Goal: Leave review/rating: Share an evaluation or opinion about a product, service, or content

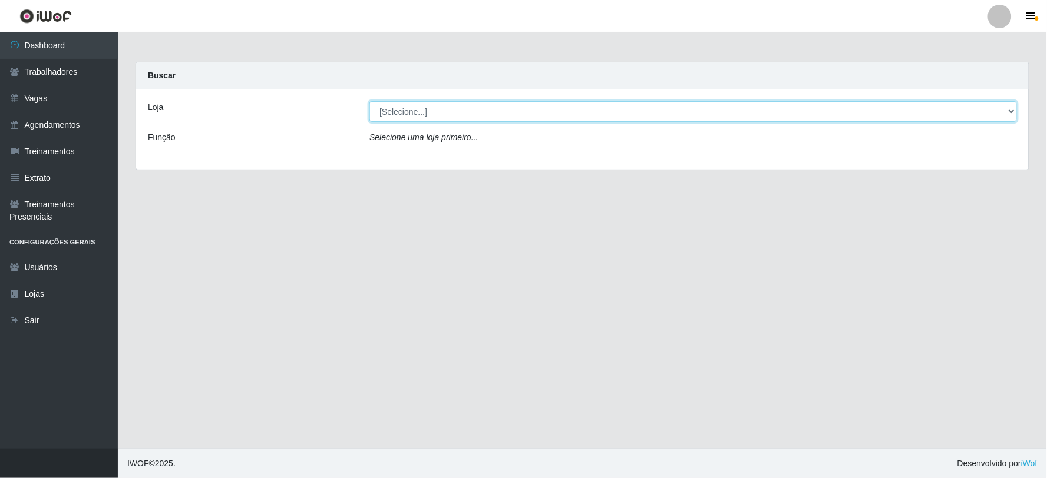
click at [390, 113] on select "[Selecione...] SuperFácil Atacado - Vale do Sol" at bounding box center [692, 111] width 647 height 21
select select "502"
click at [369, 101] on select "[Selecione...] SuperFácil Atacado - Vale do Sol" at bounding box center [692, 111] width 647 height 21
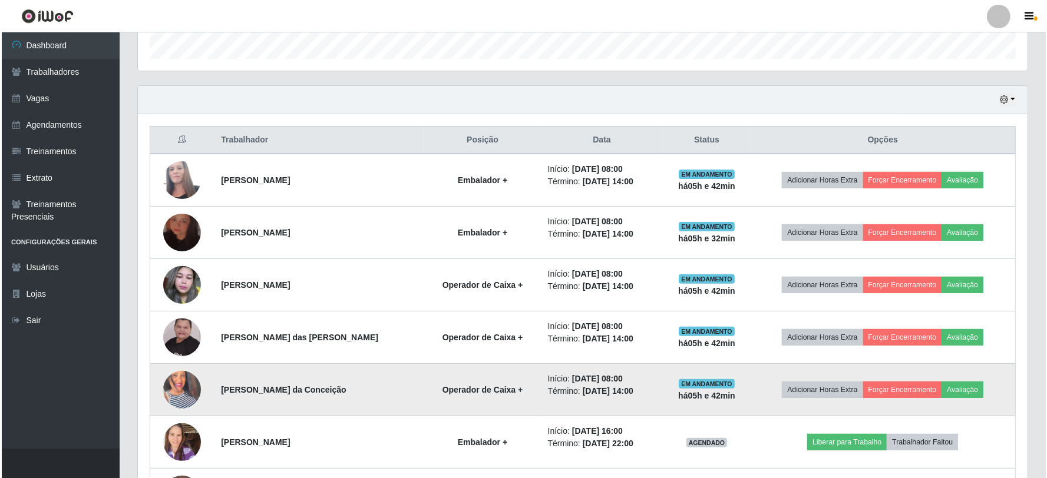
scroll to position [357, 0]
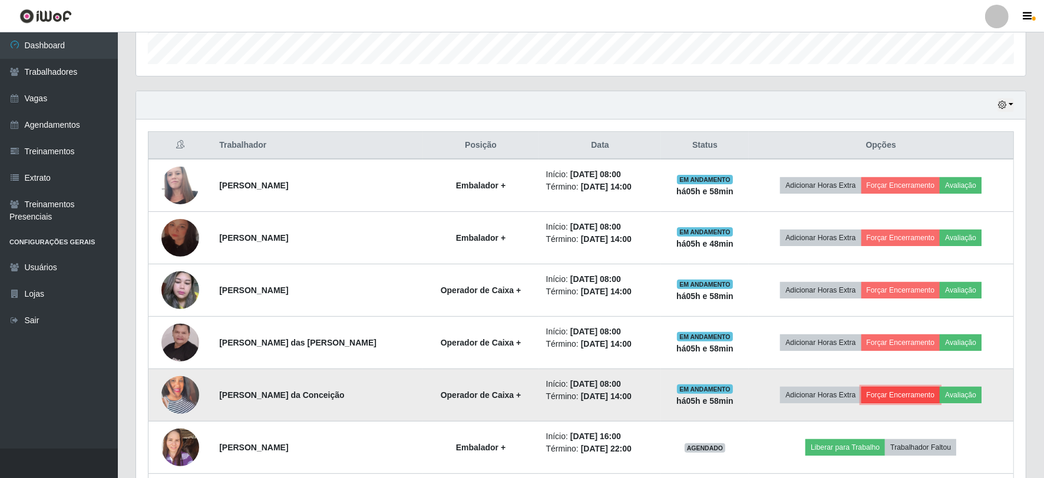
click at [911, 389] on button "Forçar Encerramento" at bounding box center [900, 395] width 79 height 16
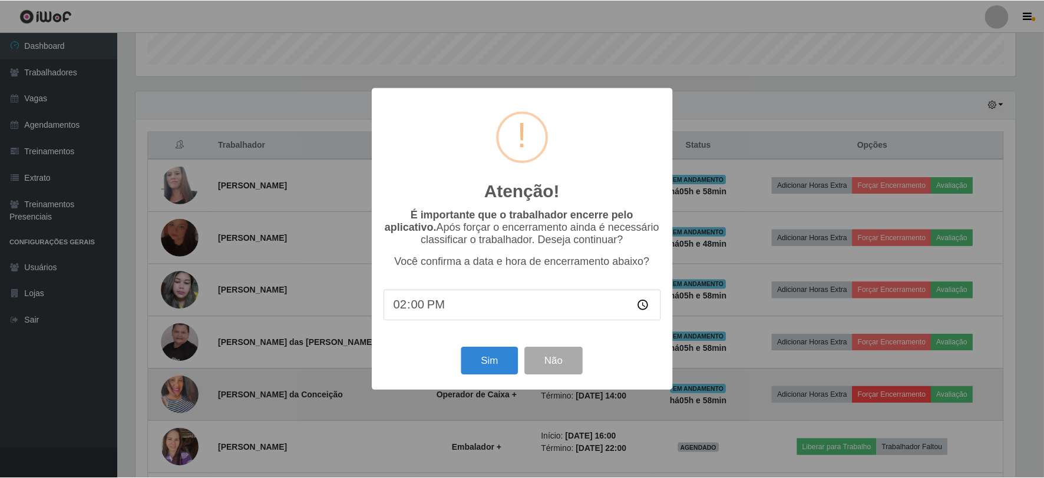
scroll to position [244, 882]
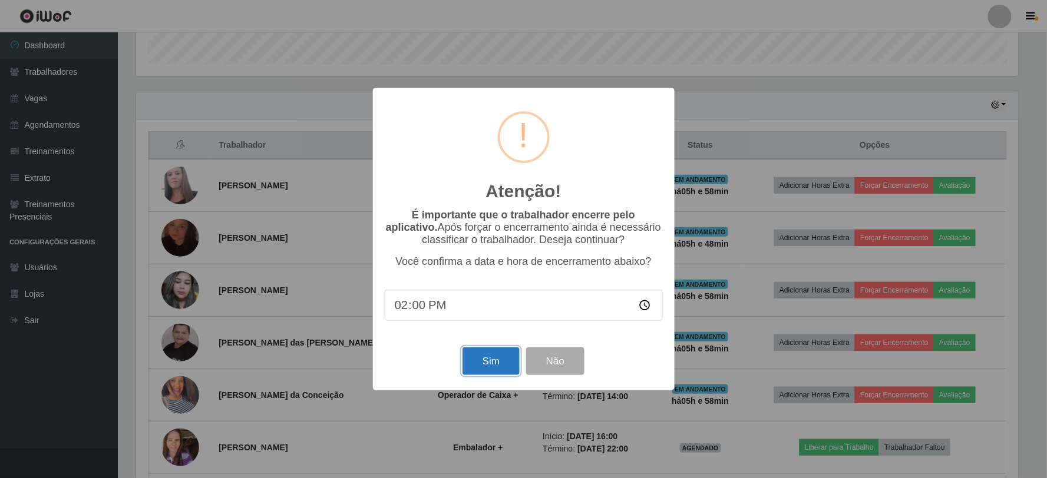
click at [498, 363] on button "Sim" at bounding box center [490, 362] width 57 height 28
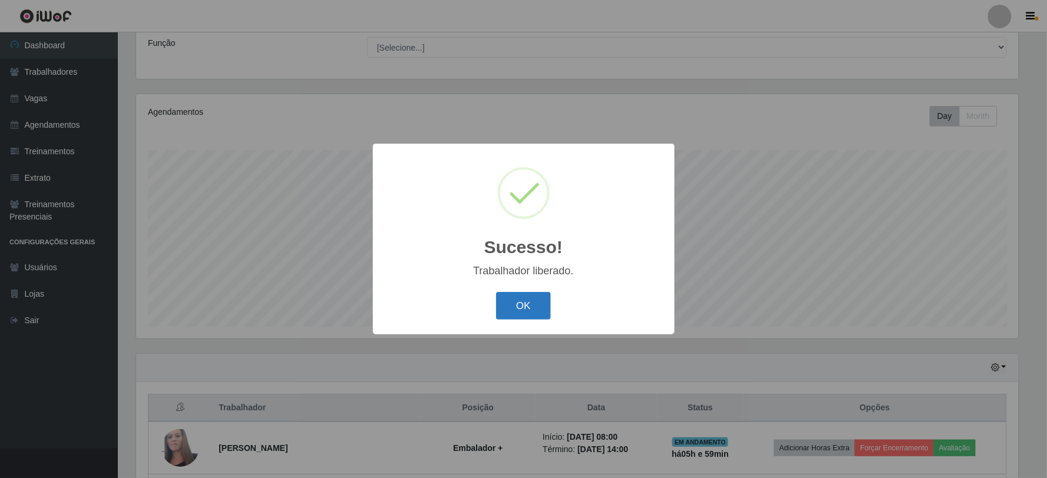
click at [527, 306] on button "OK" at bounding box center [523, 306] width 55 height 28
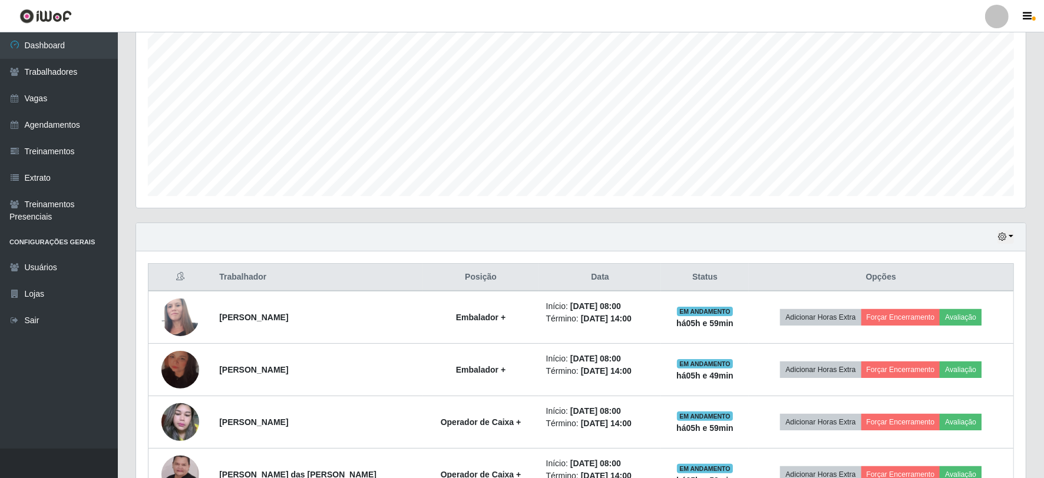
scroll to position [356, 0]
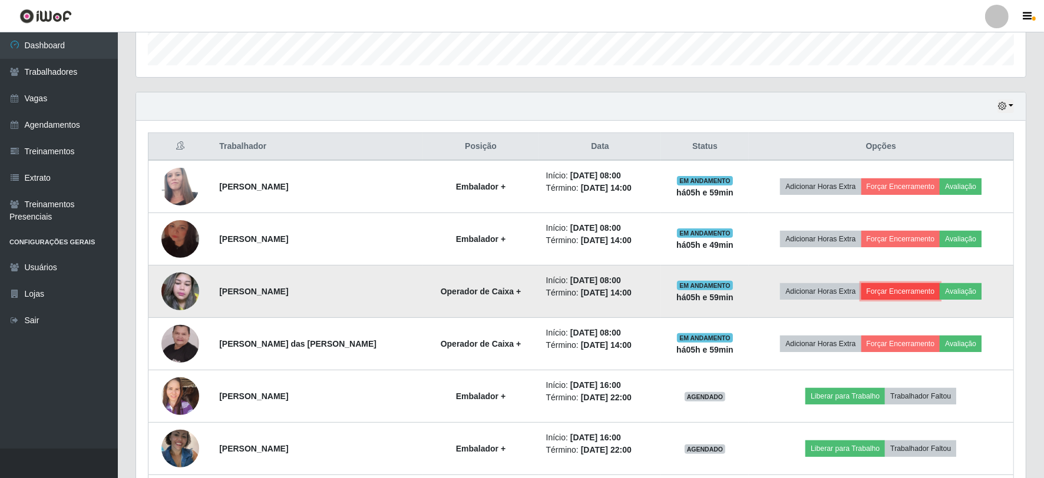
click at [916, 294] on button "Forçar Encerramento" at bounding box center [900, 291] width 79 height 16
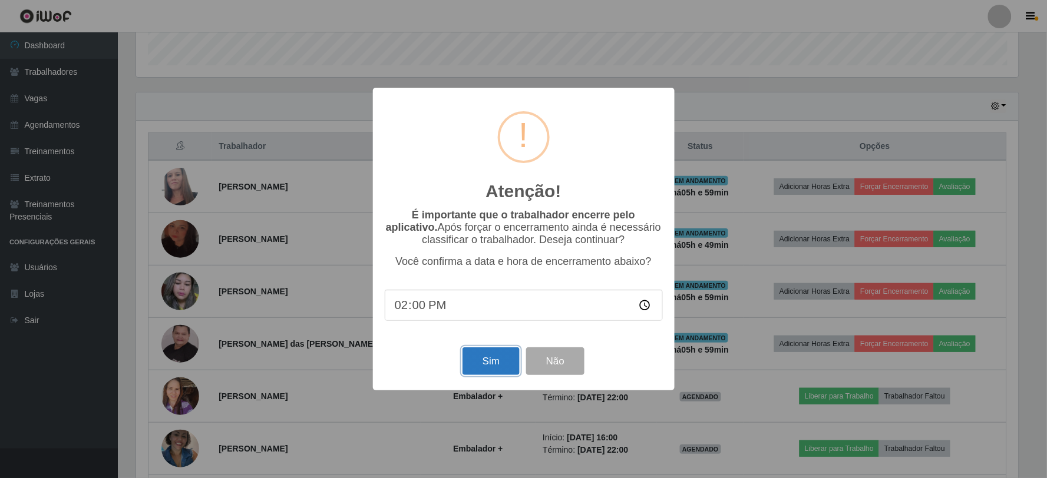
click at [487, 373] on button "Sim" at bounding box center [490, 362] width 57 height 28
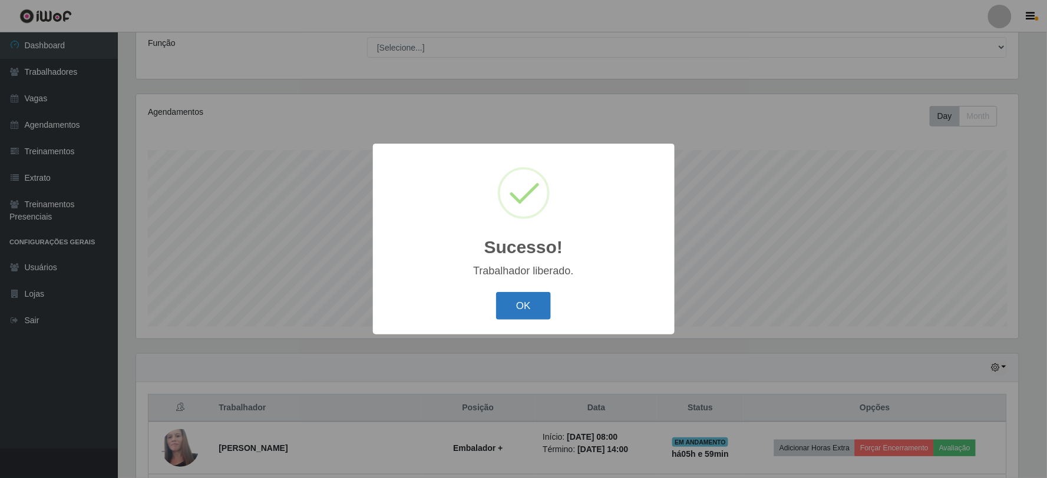
click at [540, 307] on button "OK" at bounding box center [523, 306] width 55 height 28
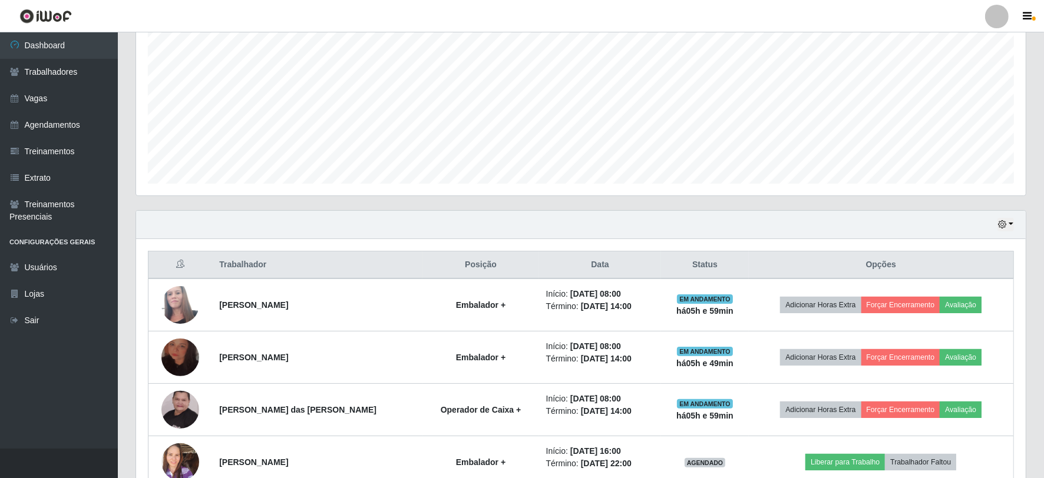
scroll to position [290, 0]
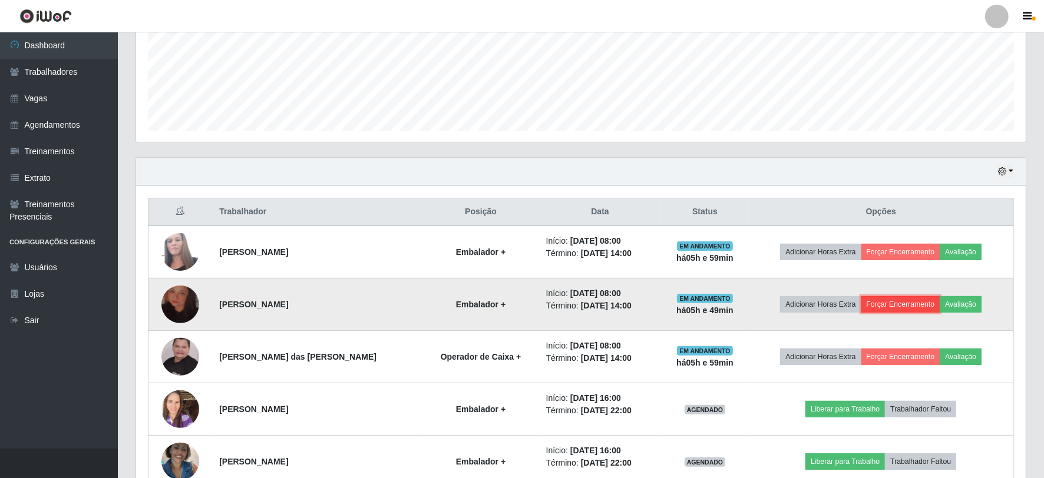
click at [910, 302] on button "Forçar Encerramento" at bounding box center [900, 304] width 79 height 16
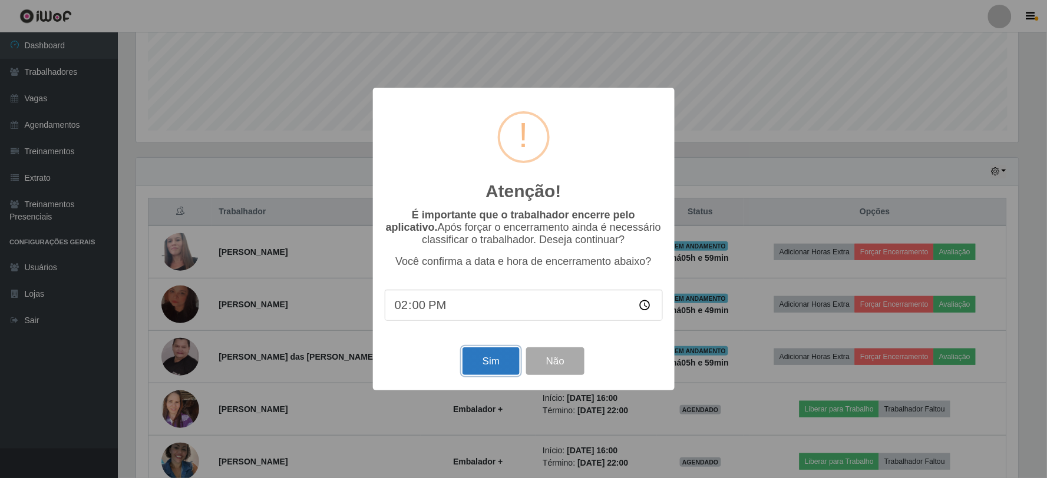
click at [493, 360] on button "Sim" at bounding box center [490, 362] width 57 height 28
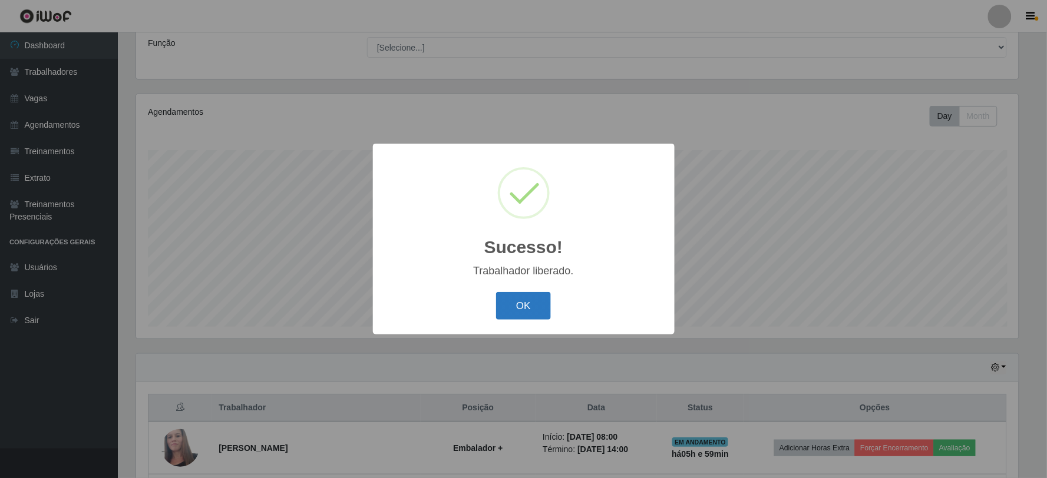
click at [540, 292] on button "OK" at bounding box center [523, 306] width 55 height 28
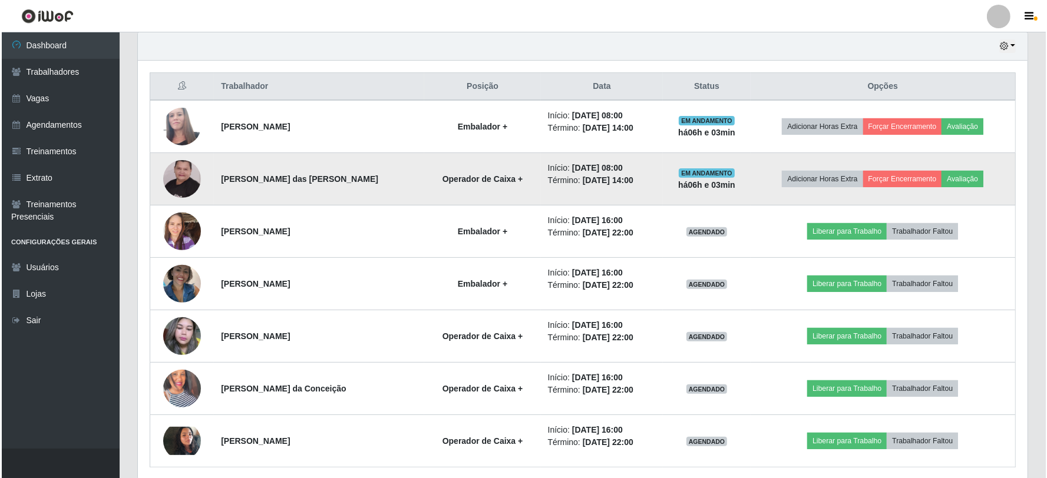
scroll to position [392, 0]
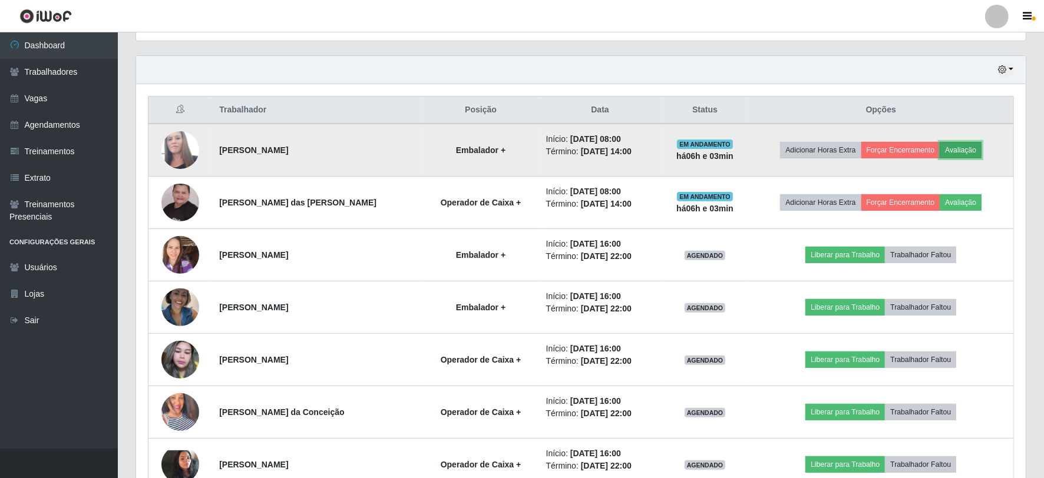
click at [967, 145] on button "Avaliação" at bounding box center [960, 150] width 42 height 16
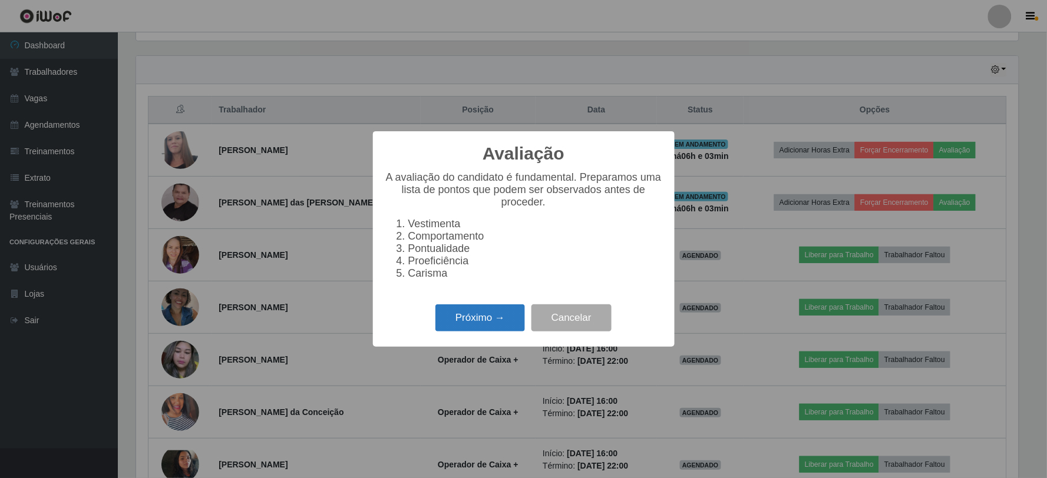
click at [458, 310] on button "Próximo →" at bounding box center [480, 319] width 90 height 28
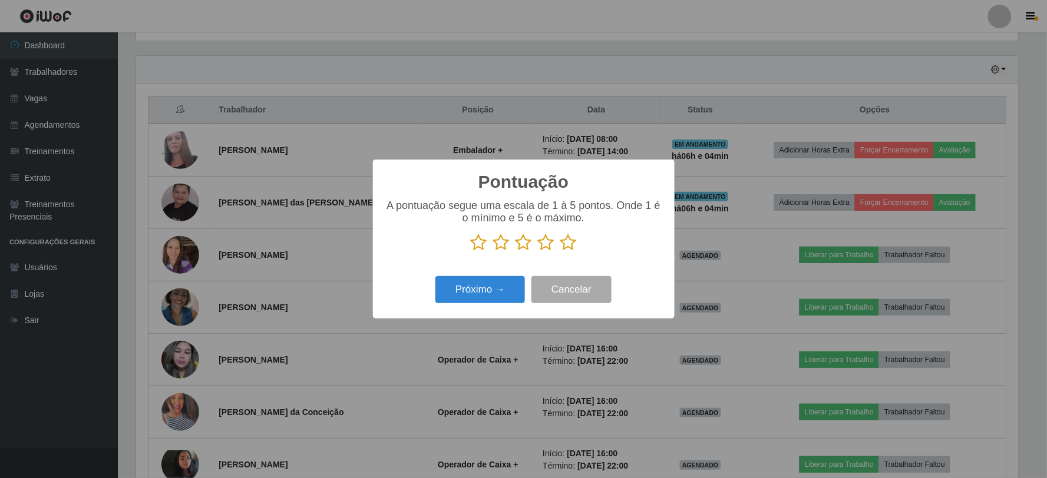
click at [562, 242] on icon at bounding box center [568, 243] width 16 height 18
click at [560, 251] on input "radio" at bounding box center [560, 251] width 0 height 0
click at [493, 289] on button "Próximo →" at bounding box center [480, 290] width 90 height 28
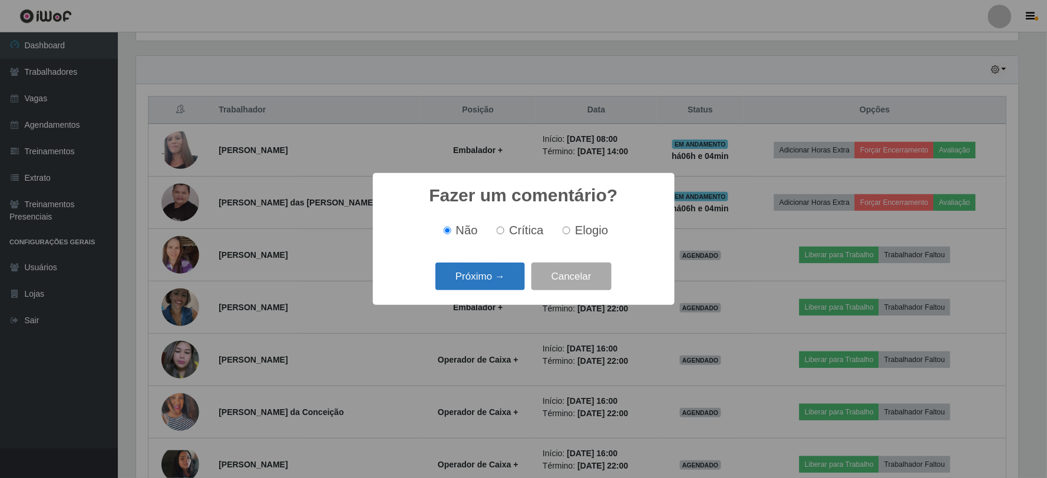
click at [504, 269] on button "Próximo →" at bounding box center [480, 277] width 90 height 28
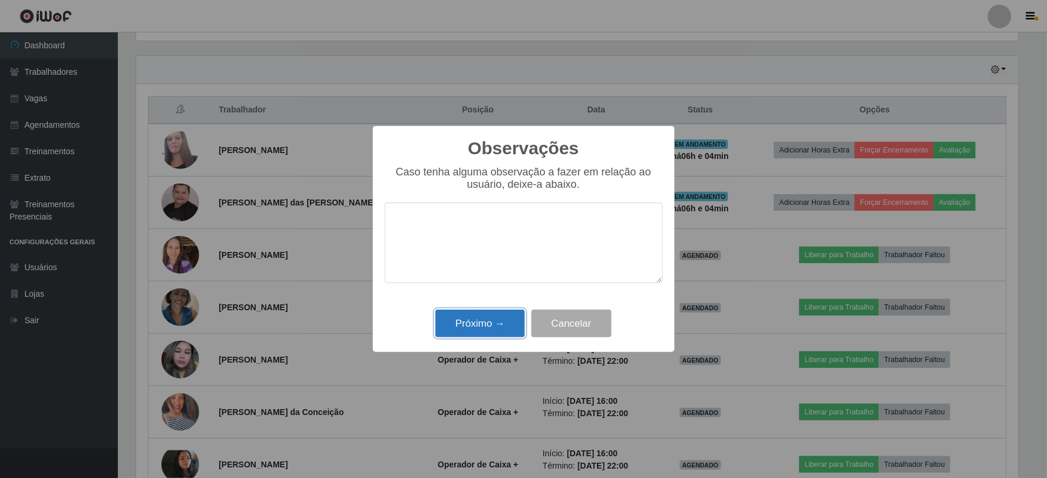
click at [510, 323] on button "Próximo →" at bounding box center [480, 324] width 90 height 28
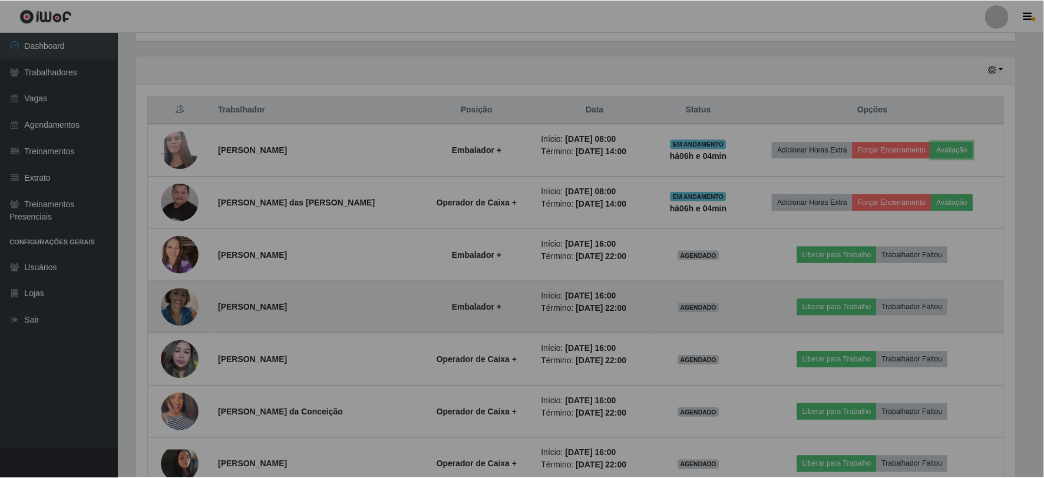
scroll to position [244, 889]
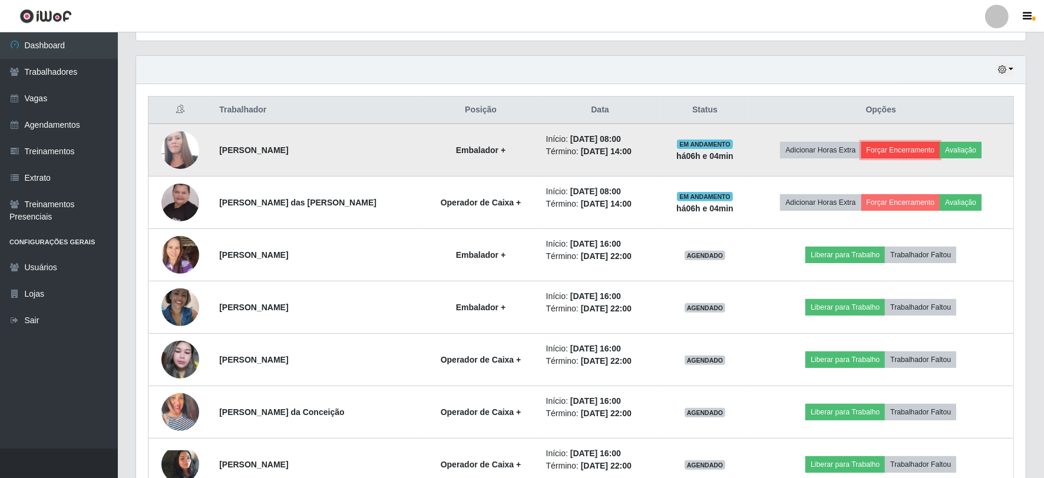
click at [875, 145] on button "Forçar Encerramento" at bounding box center [900, 150] width 79 height 16
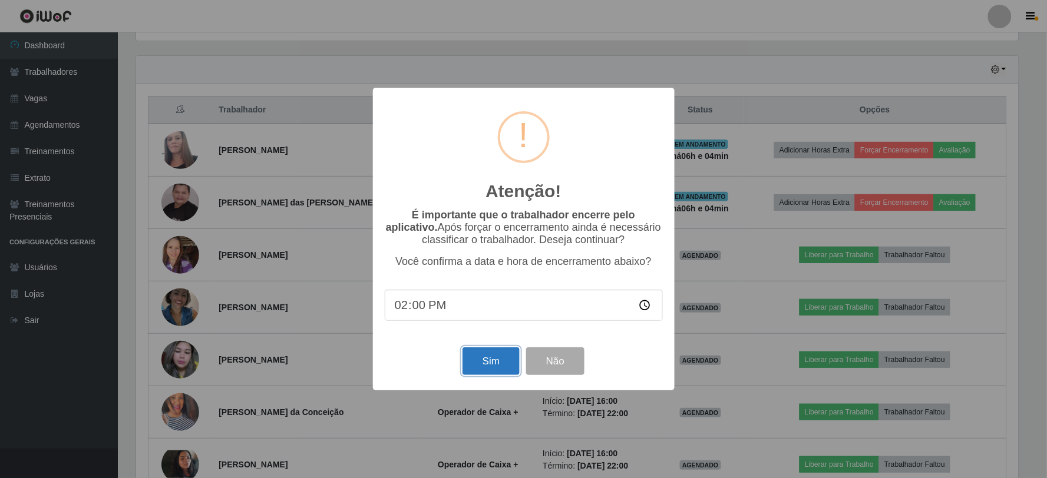
click at [501, 365] on button "Sim" at bounding box center [490, 362] width 57 height 28
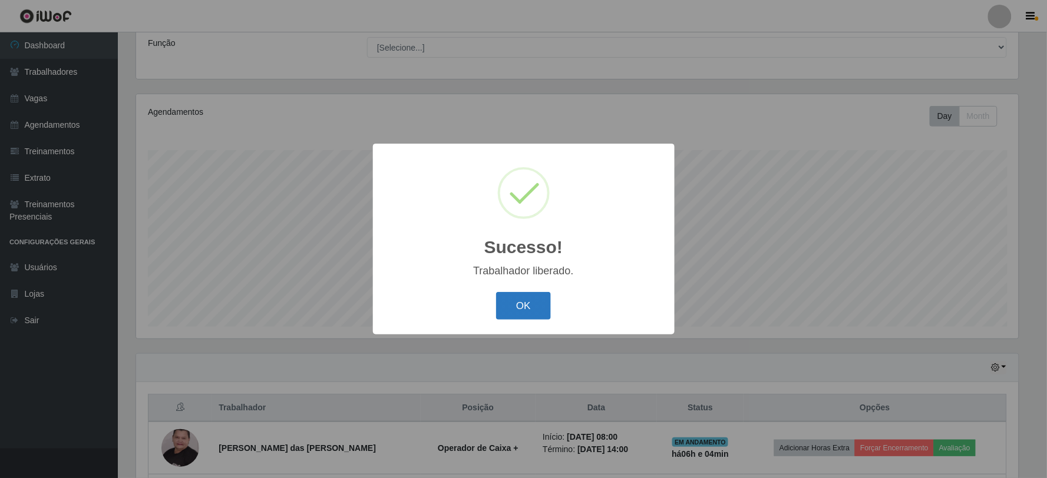
click at [522, 296] on button "OK" at bounding box center [523, 306] width 55 height 28
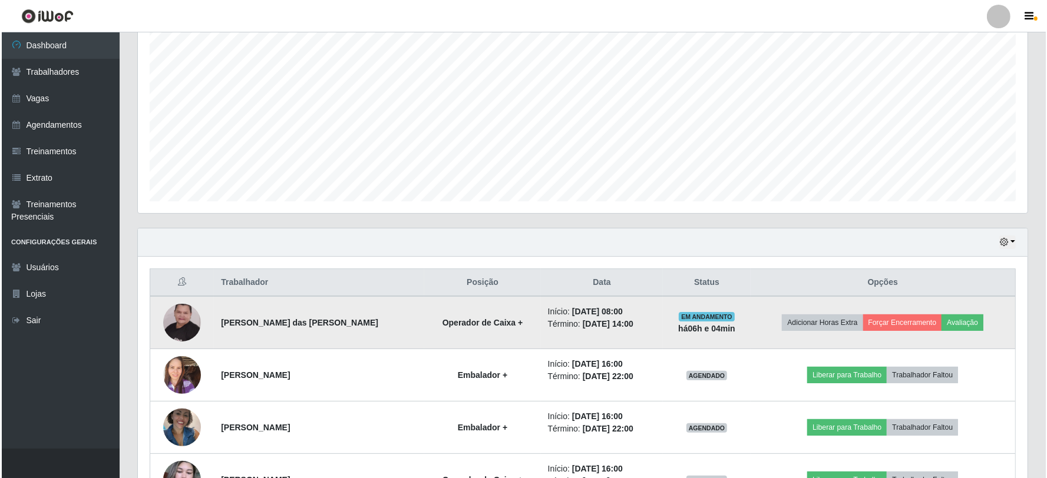
scroll to position [225, 0]
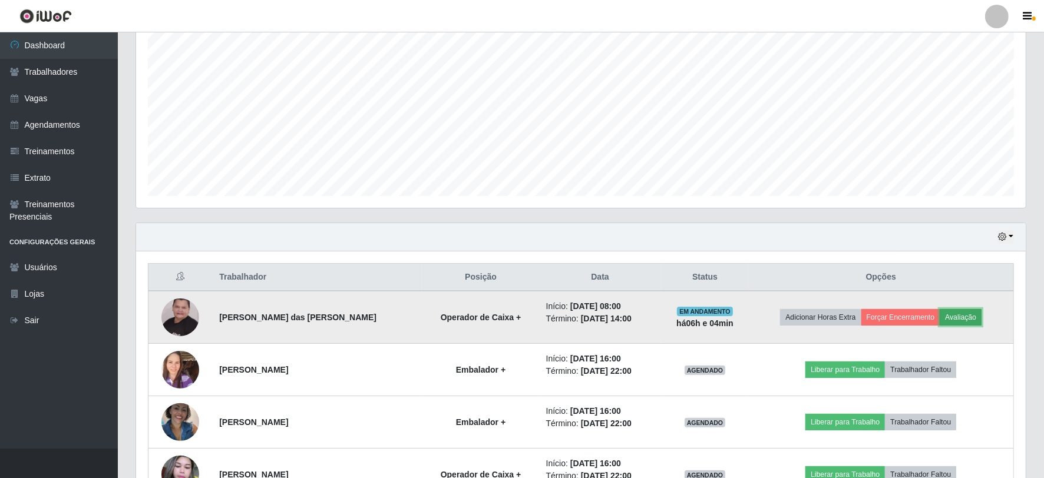
click at [964, 319] on button "Avaliação" at bounding box center [960, 317] width 42 height 16
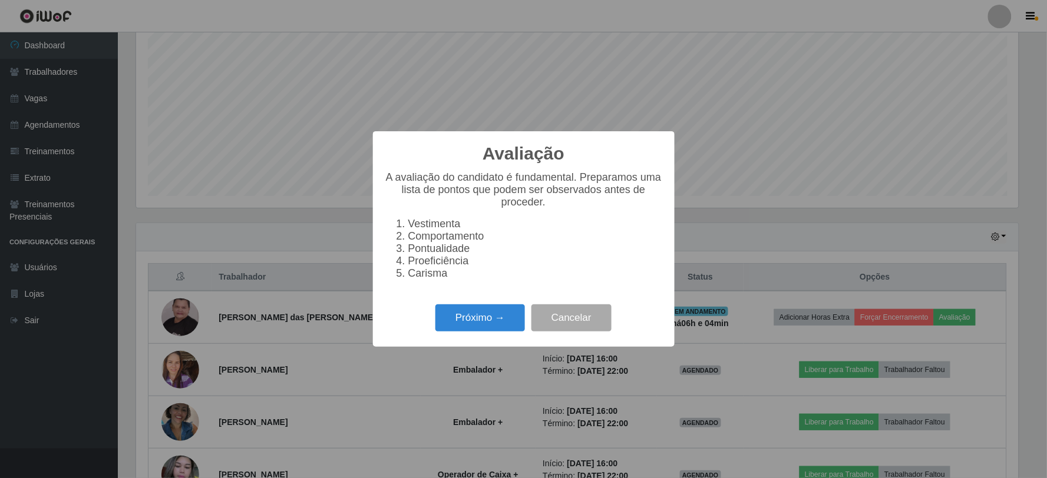
scroll to position [244, 882]
click at [491, 329] on button "Próximo →" at bounding box center [480, 319] width 90 height 28
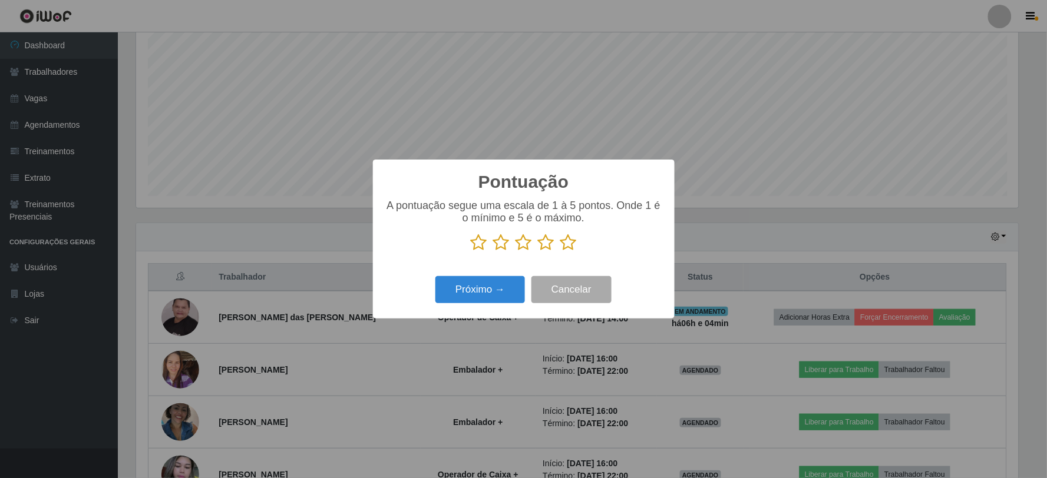
click at [567, 243] on icon at bounding box center [568, 243] width 16 height 18
click at [560, 251] on input "radio" at bounding box center [560, 251] width 0 height 0
click at [474, 286] on button "Próximo →" at bounding box center [480, 290] width 90 height 28
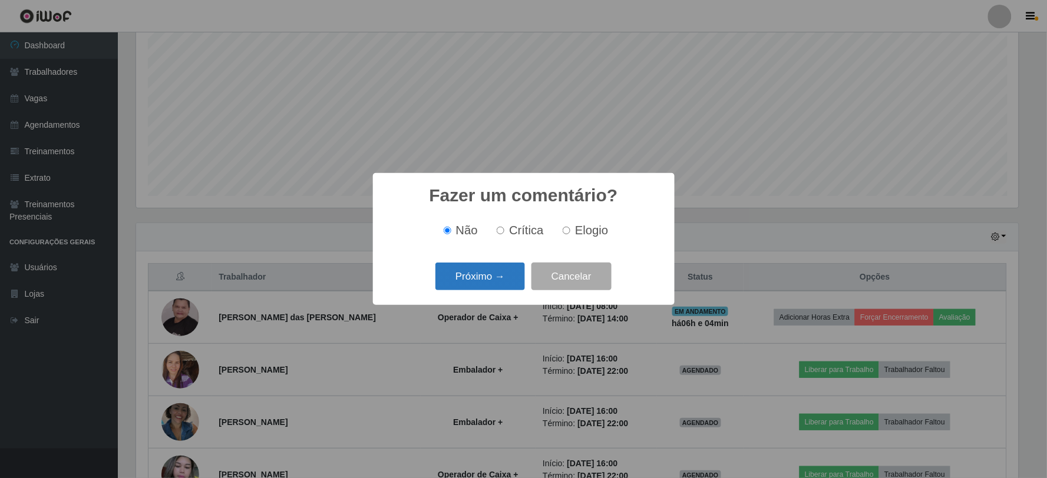
click at [490, 271] on button "Próximo →" at bounding box center [480, 277] width 90 height 28
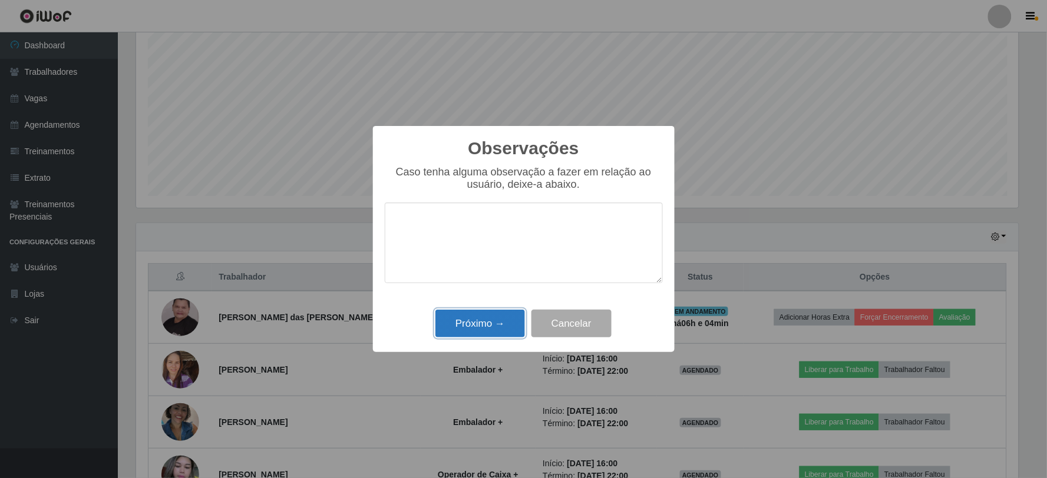
click at [466, 325] on button "Próximo →" at bounding box center [480, 324] width 90 height 28
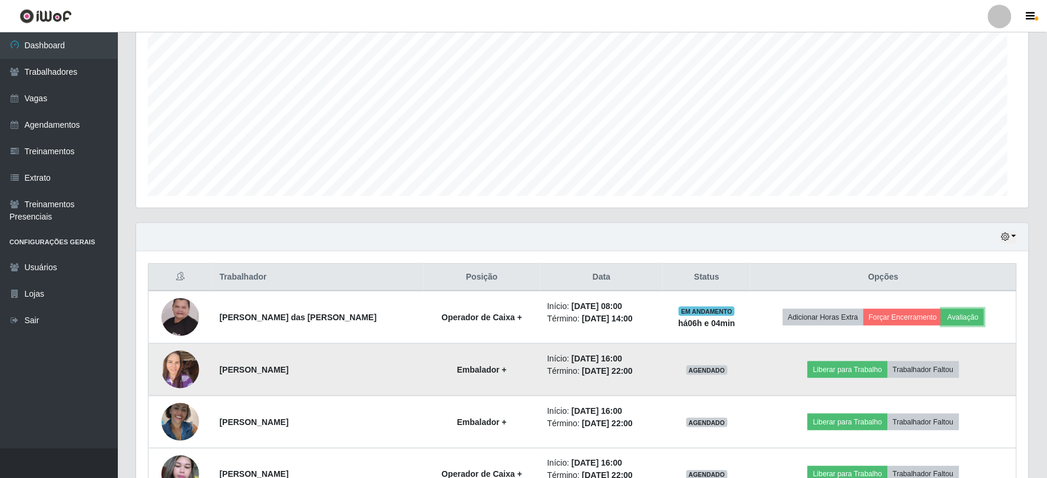
scroll to position [244, 889]
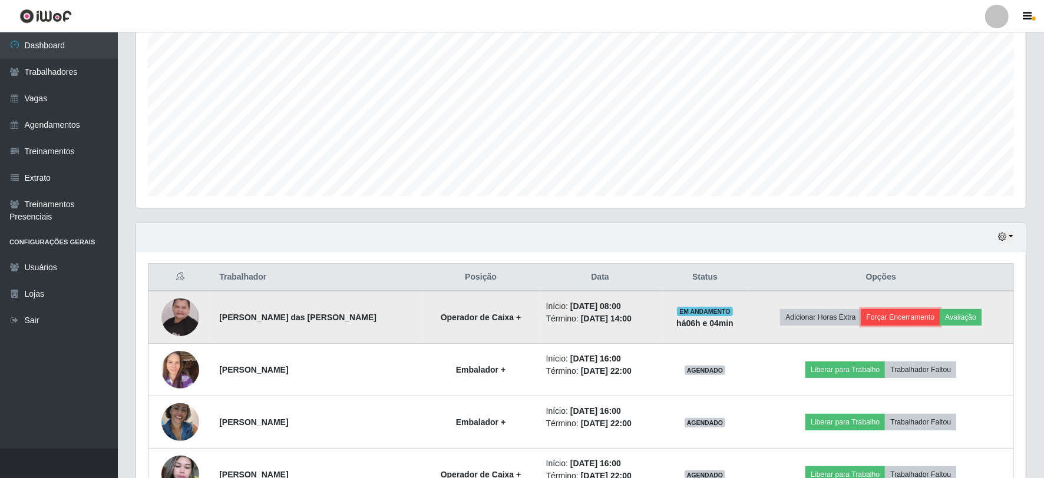
click at [896, 319] on button "Forçar Encerramento" at bounding box center [900, 317] width 79 height 16
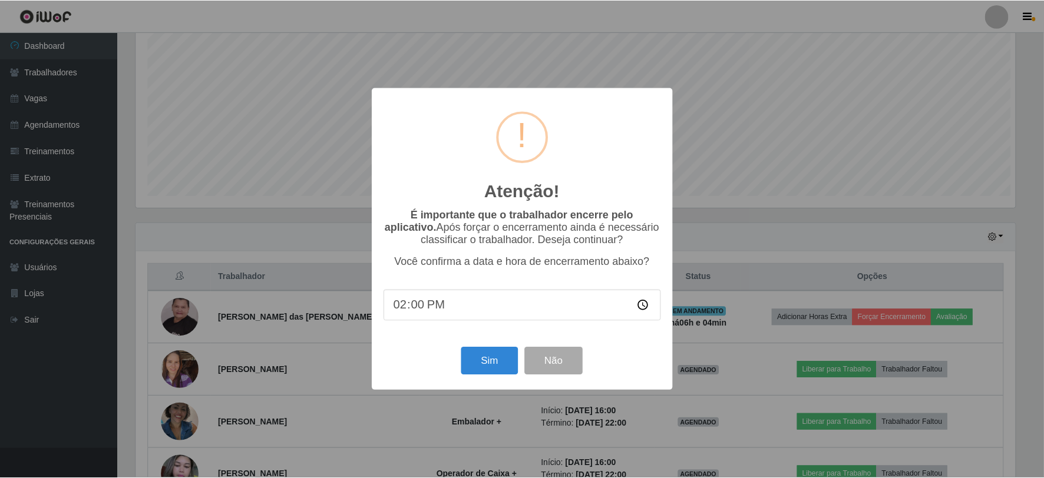
scroll to position [244, 882]
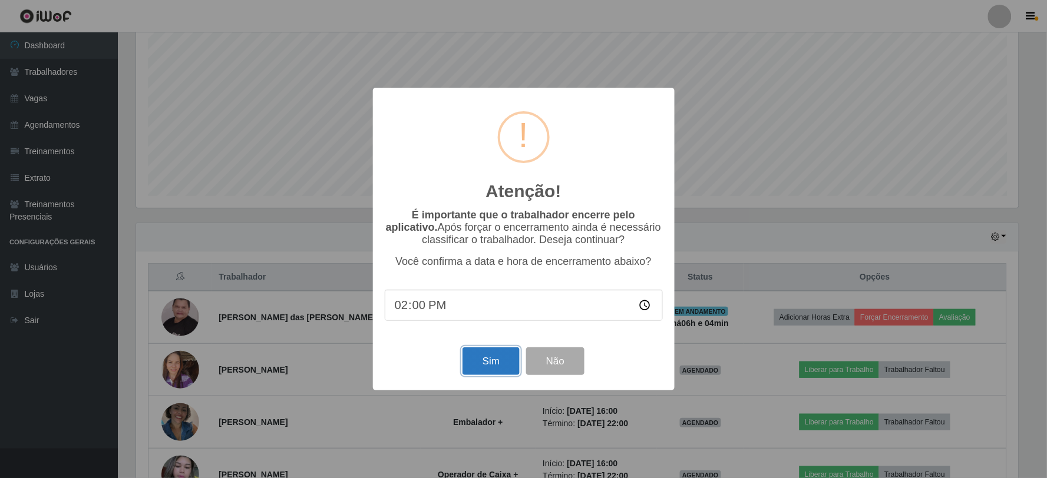
click at [496, 364] on button "Sim" at bounding box center [490, 362] width 57 height 28
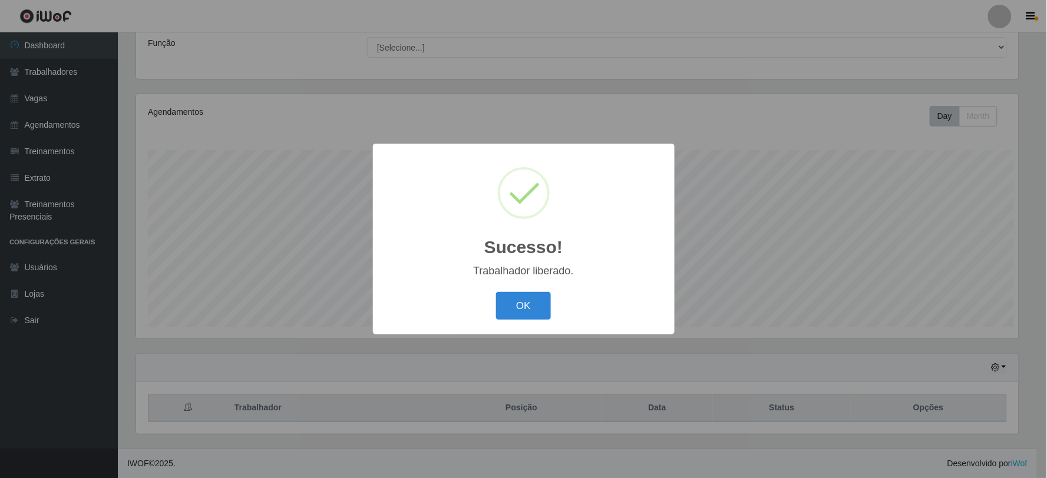
scroll to position [588745, 588107]
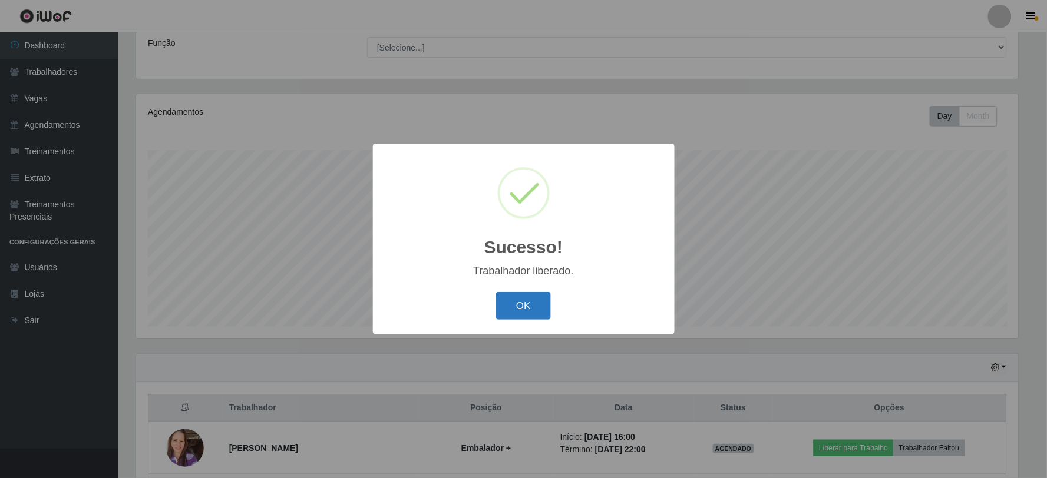
click at [509, 306] on button "OK" at bounding box center [523, 306] width 55 height 28
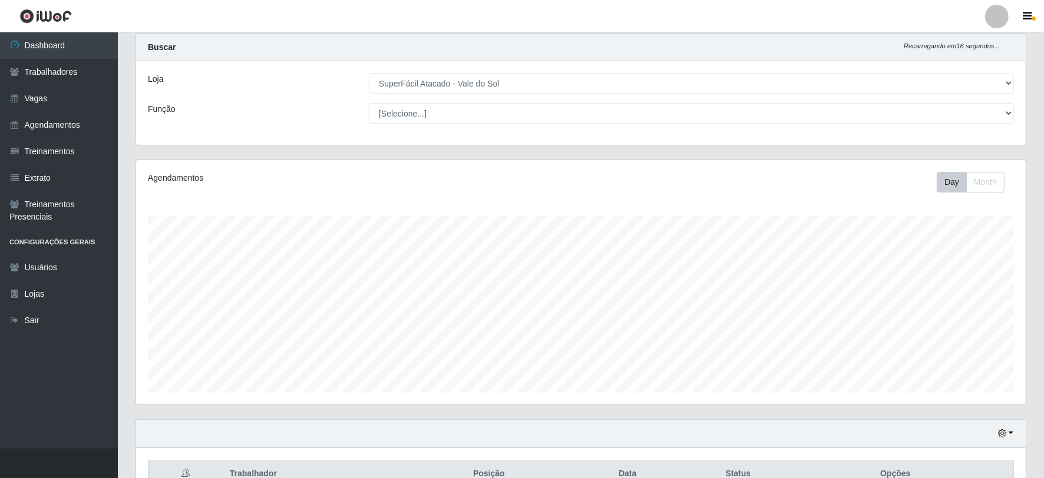
scroll to position [0, 0]
